Goal: Find specific page/section

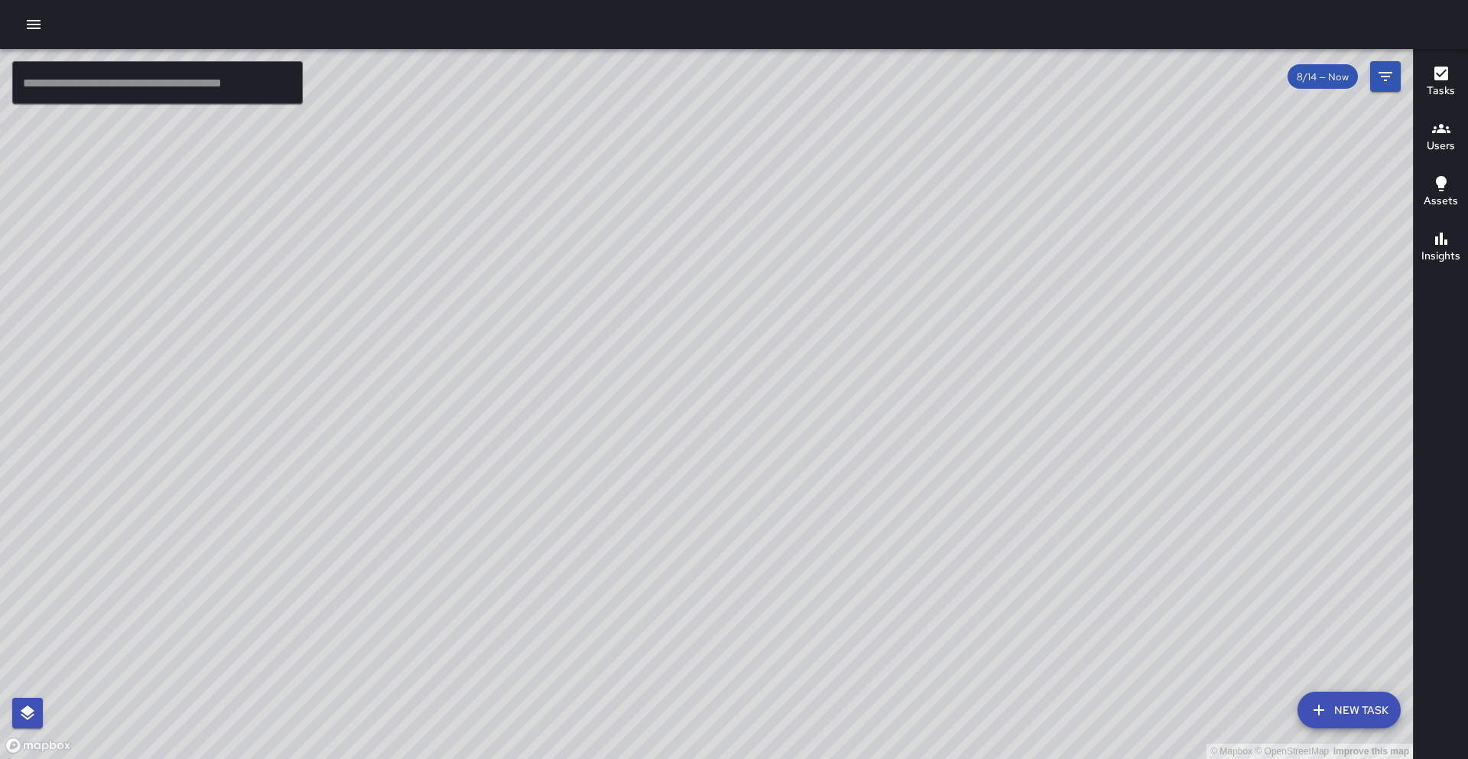
click at [1458, 138] on button "Users" at bounding box center [1441, 137] width 54 height 55
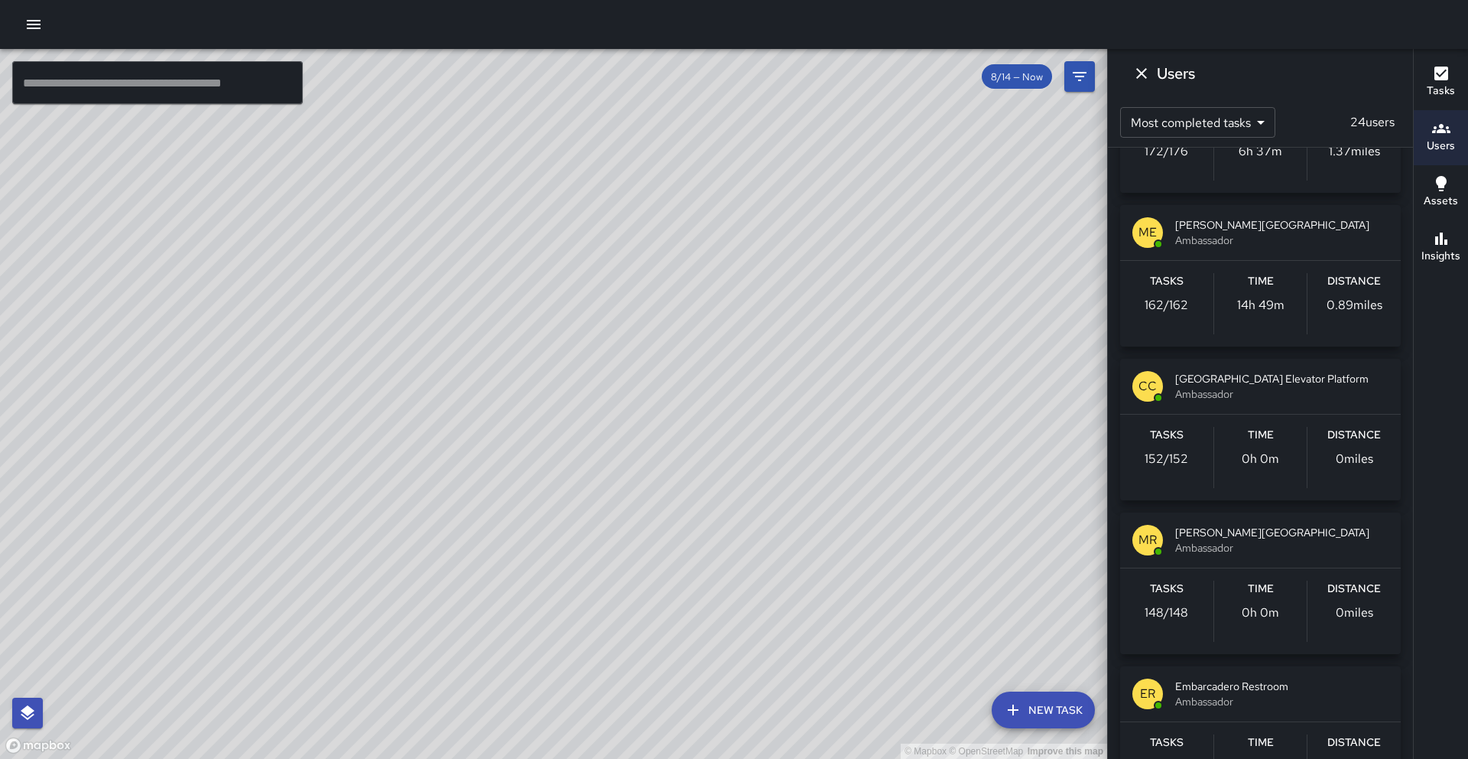
scroll to position [878, 0]
